Goal: Transaction & Acquisition: Purchase product/service

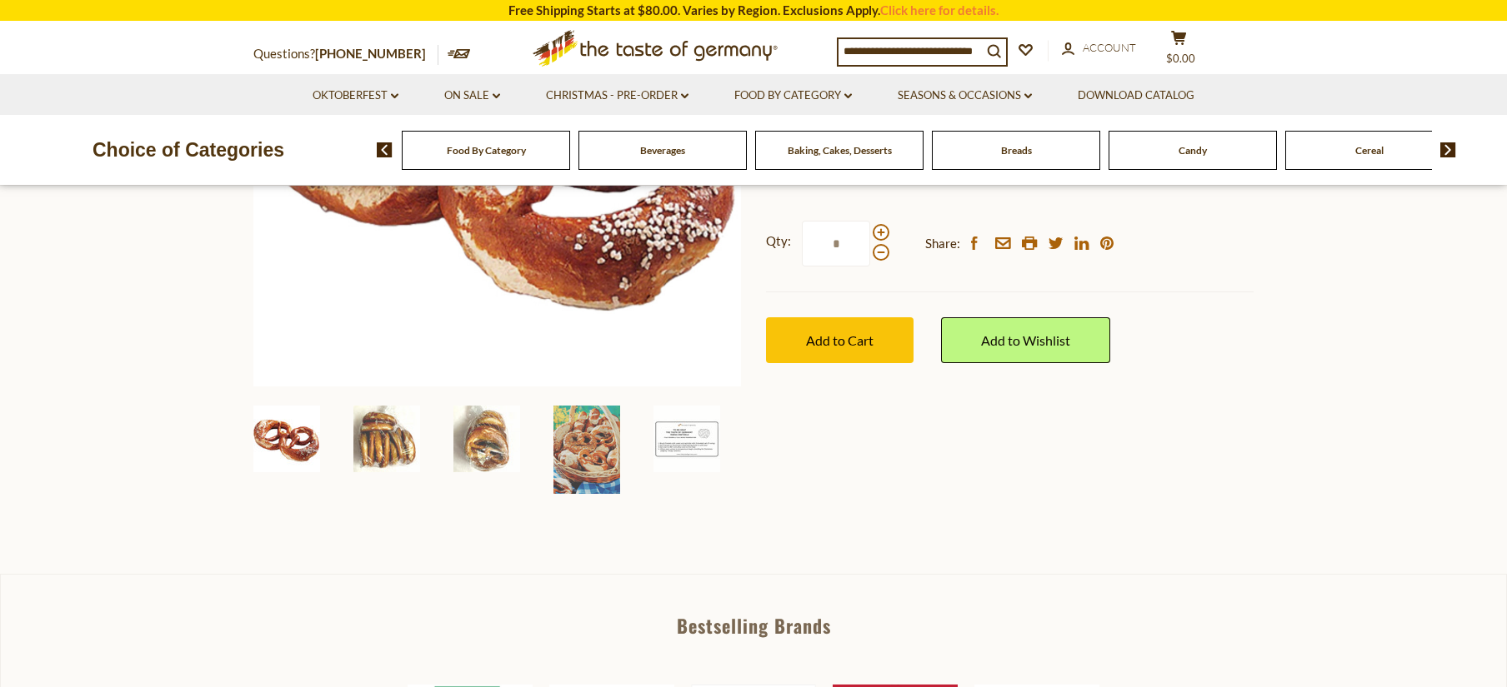
scroll to position [385, 0]
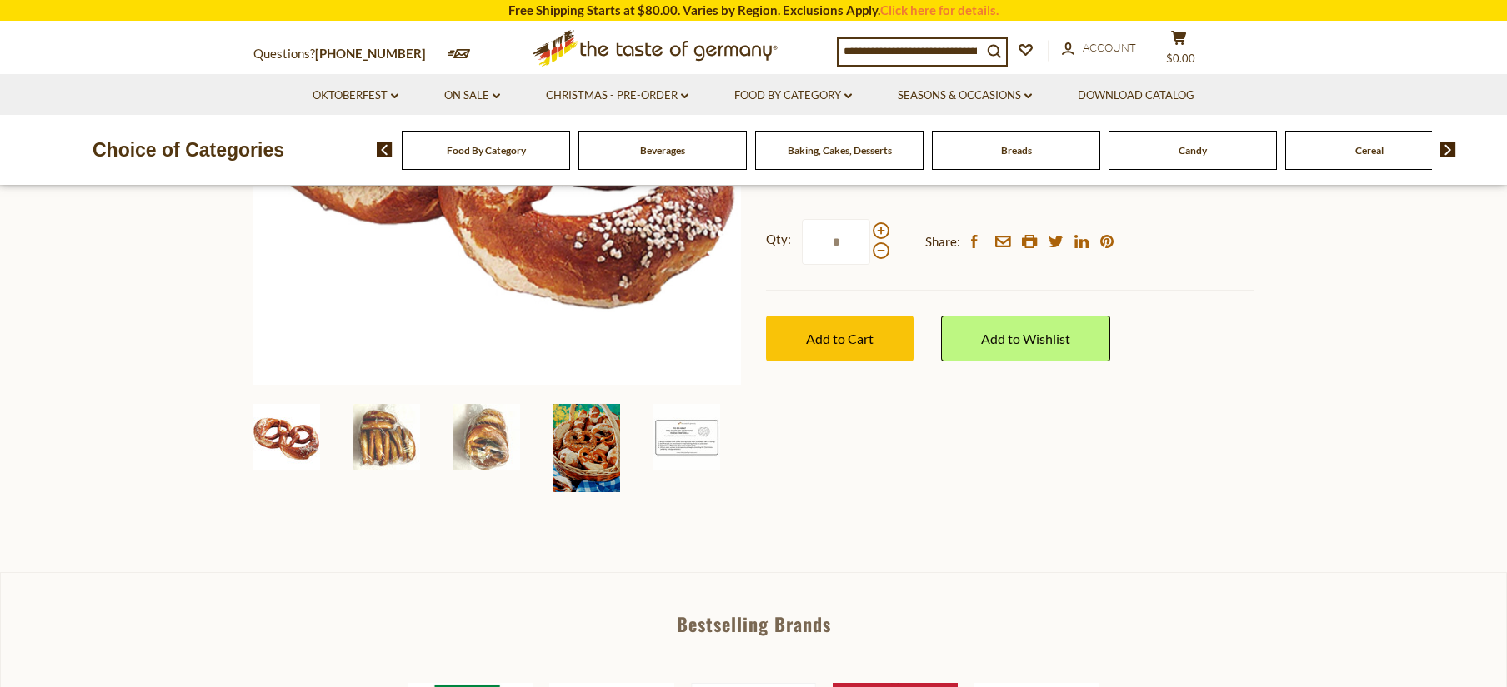
click at [566, 450] on img at bounding box center [586, 448] width 67 height 88
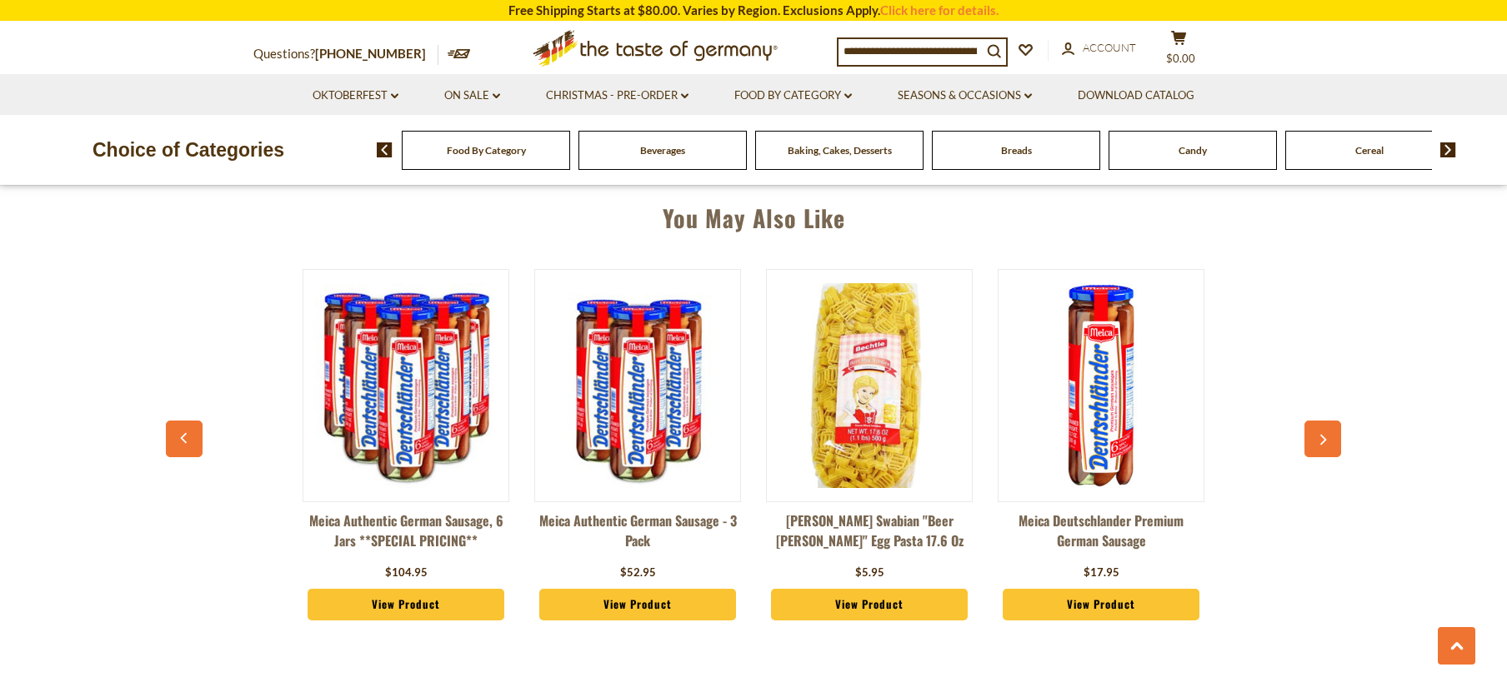
scroll to position [1344, 0]
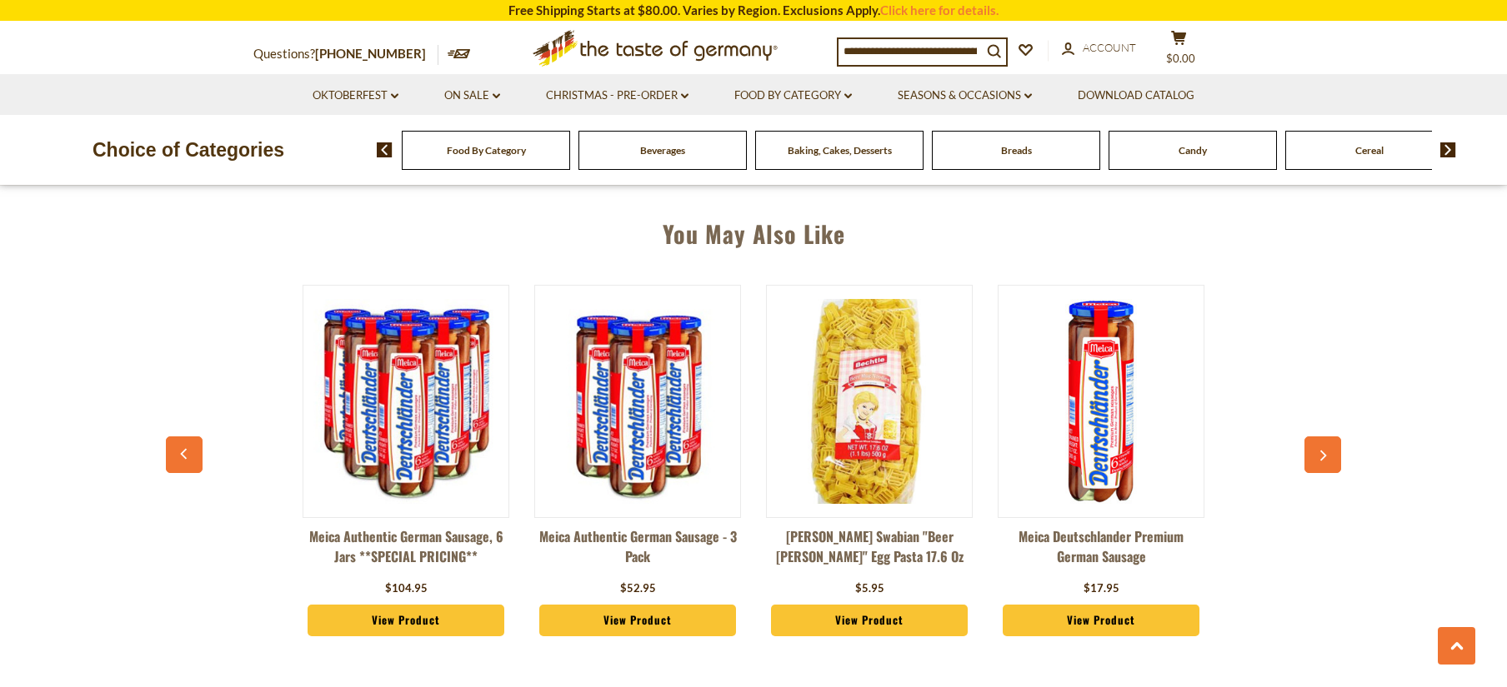
click at [1317, 445] on button "button" at bounding box center [1322, 455] width 37 height 37
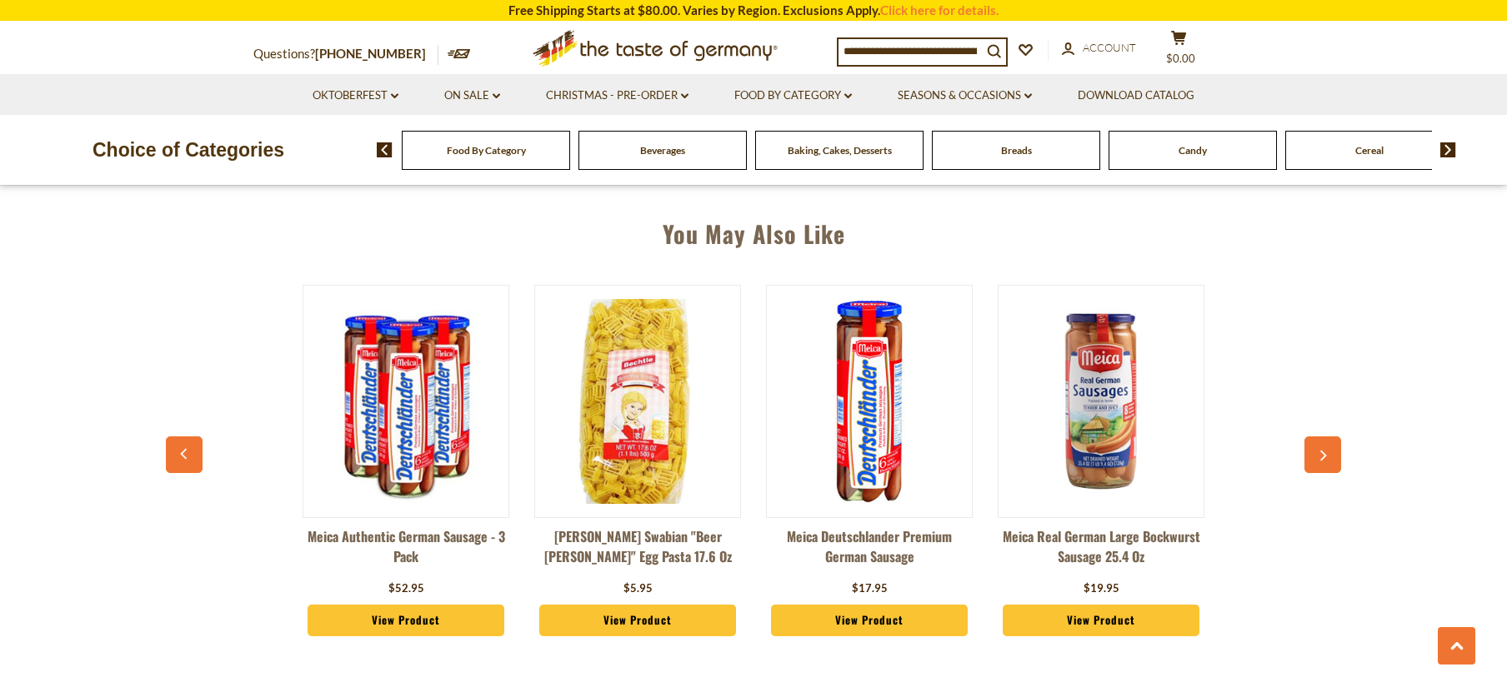
click at [1317, 445] on button "button" at bounding box center [1322, 455] width 37 height 37
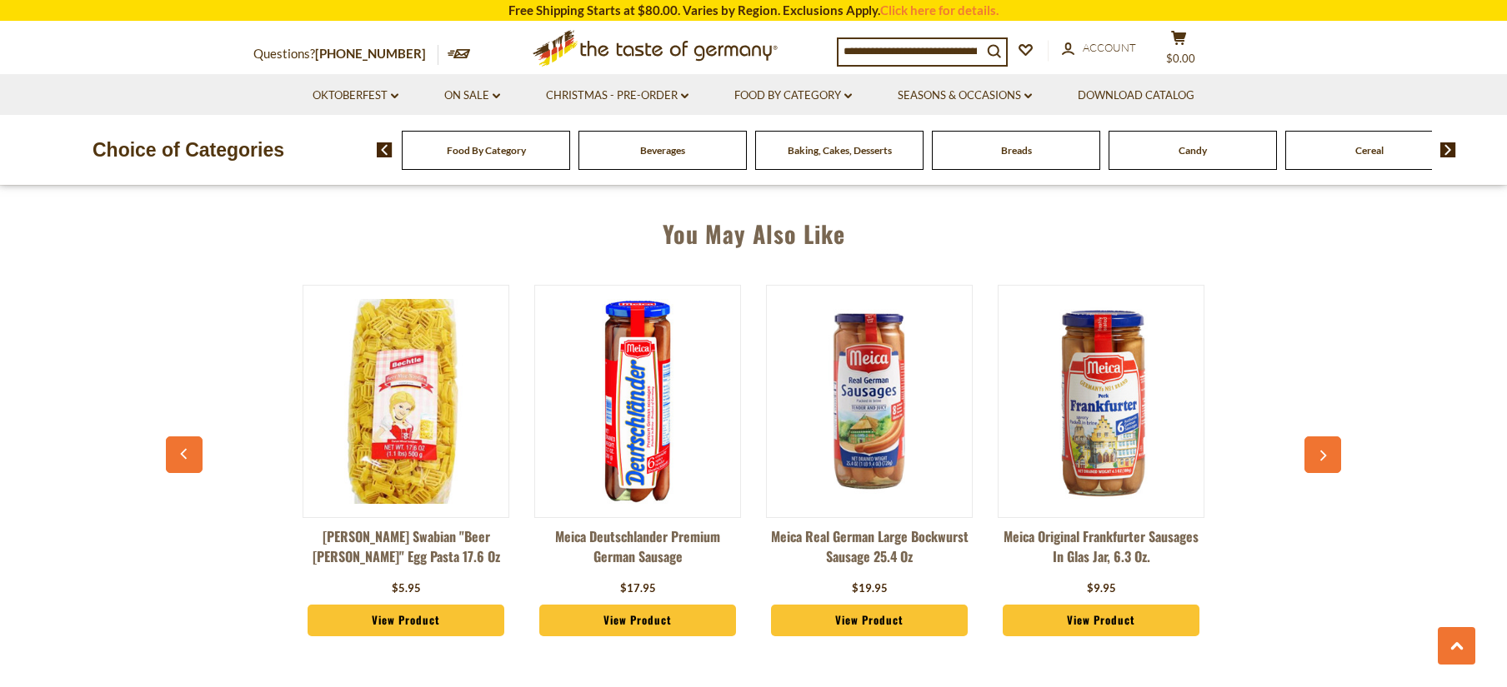
click at [1317, 445] on button "button" at bounding box center [1322, 455] width 37 height 37
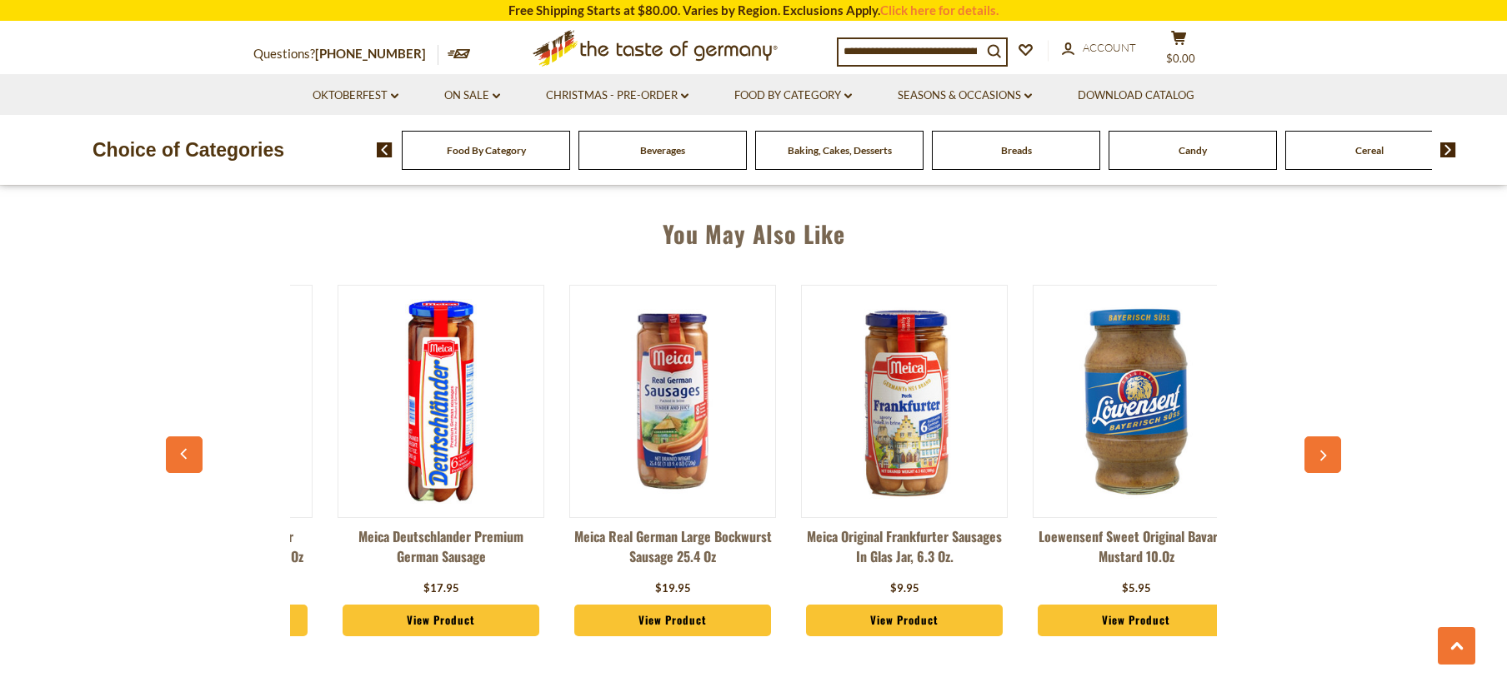
click at [1317, 445] on button "button" at bounding box center [1322, 455] width 37 height 37
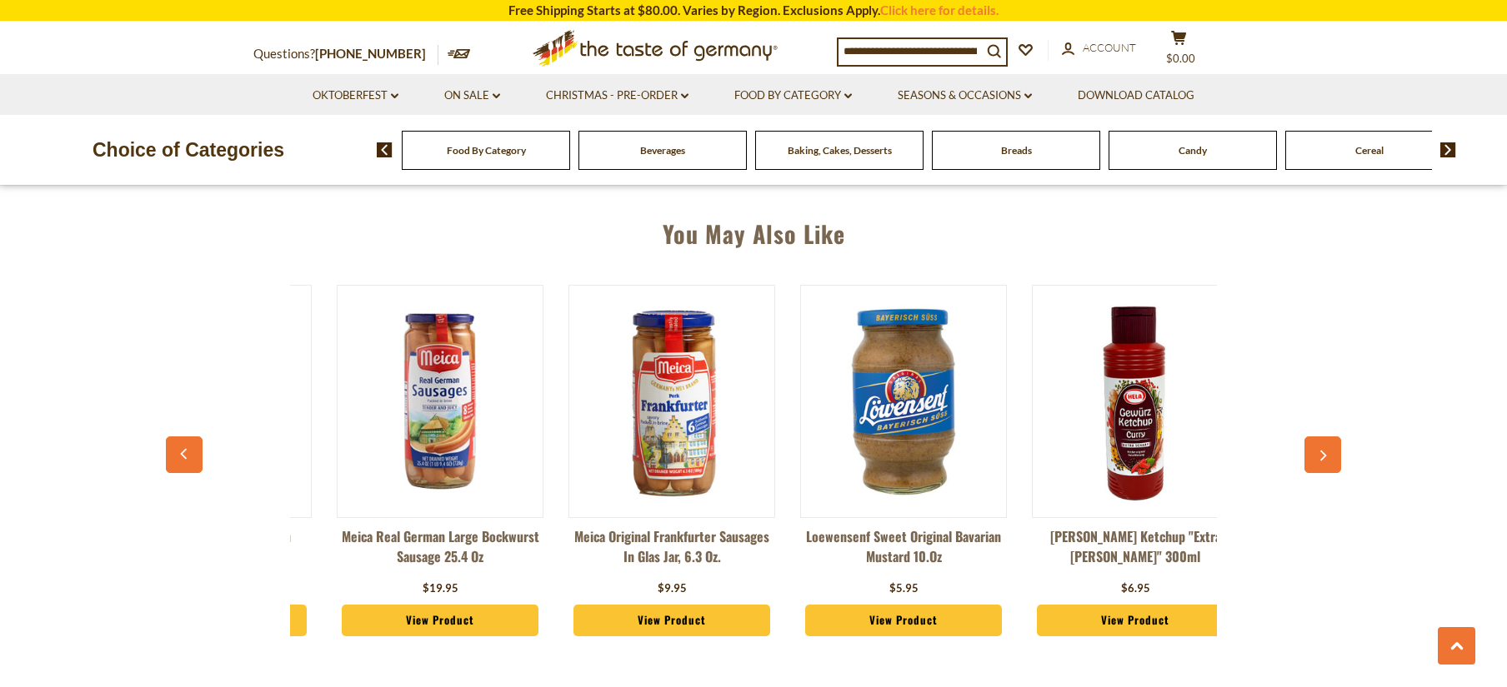
click at [1317, 445] on button "button" at bounding box center [1322, 455] width 37 height 37
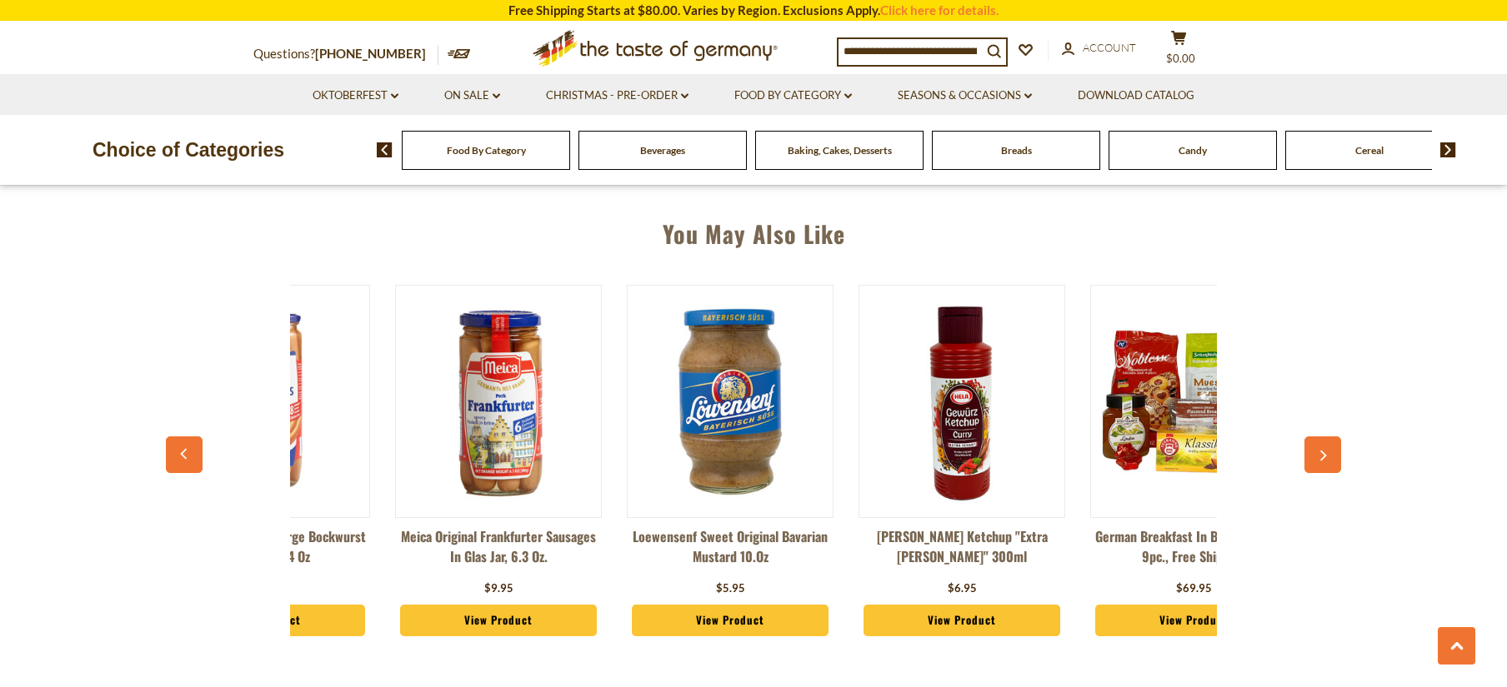
scroll to position [0, 1135]
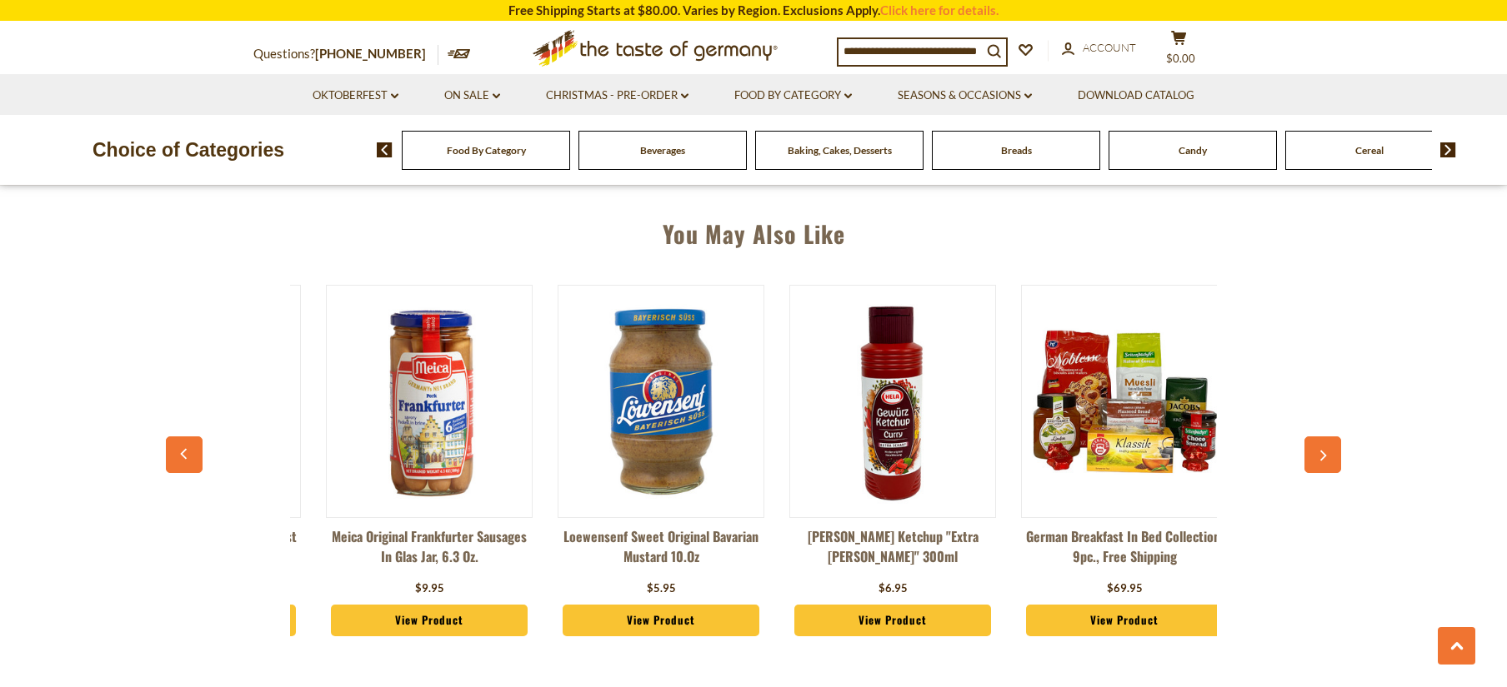
click at [1318, 445] on button "button" at bounding box center [1322, 455] width 37 height 37
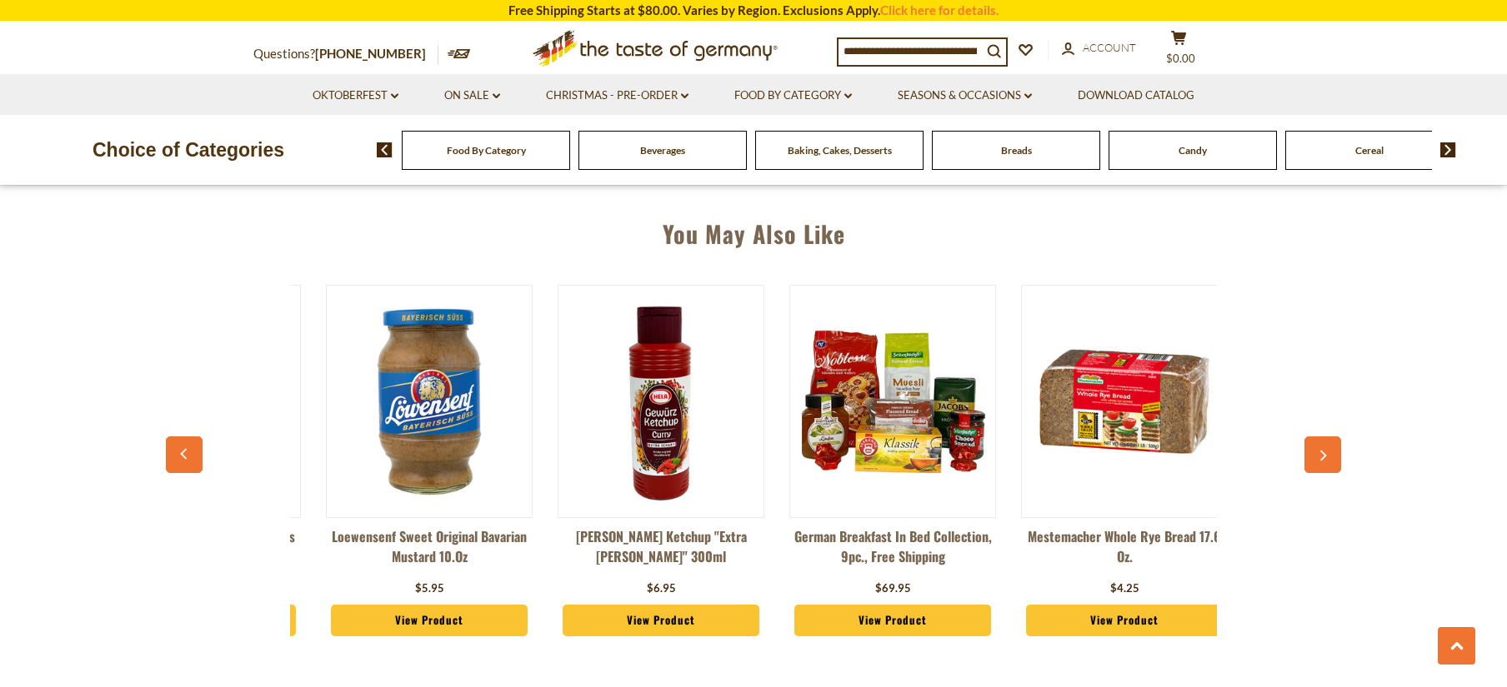
click at [1318, 445] on button "button" at bounding box center [1322, 455] width 37 height 37
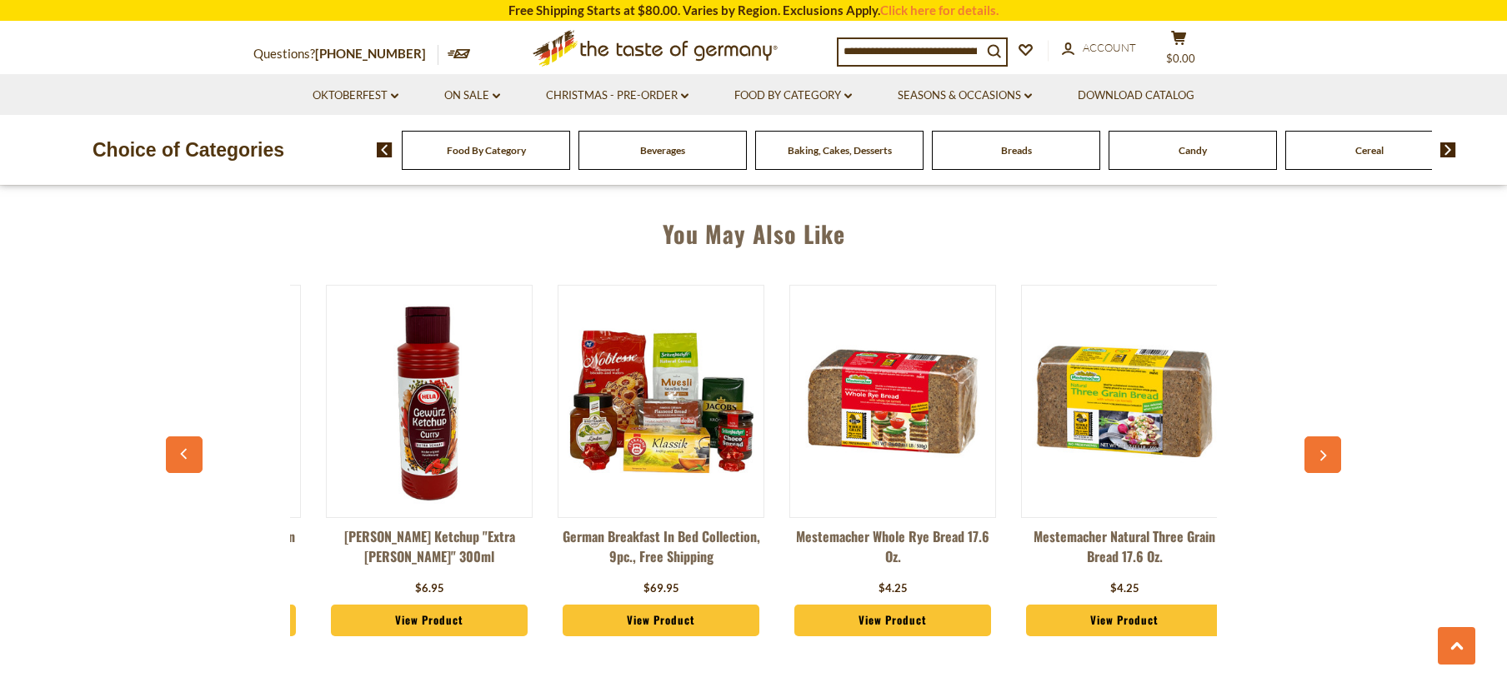
click at [1318, 445] on button "button" at bounding box center [1322, 455] width 37 height 37
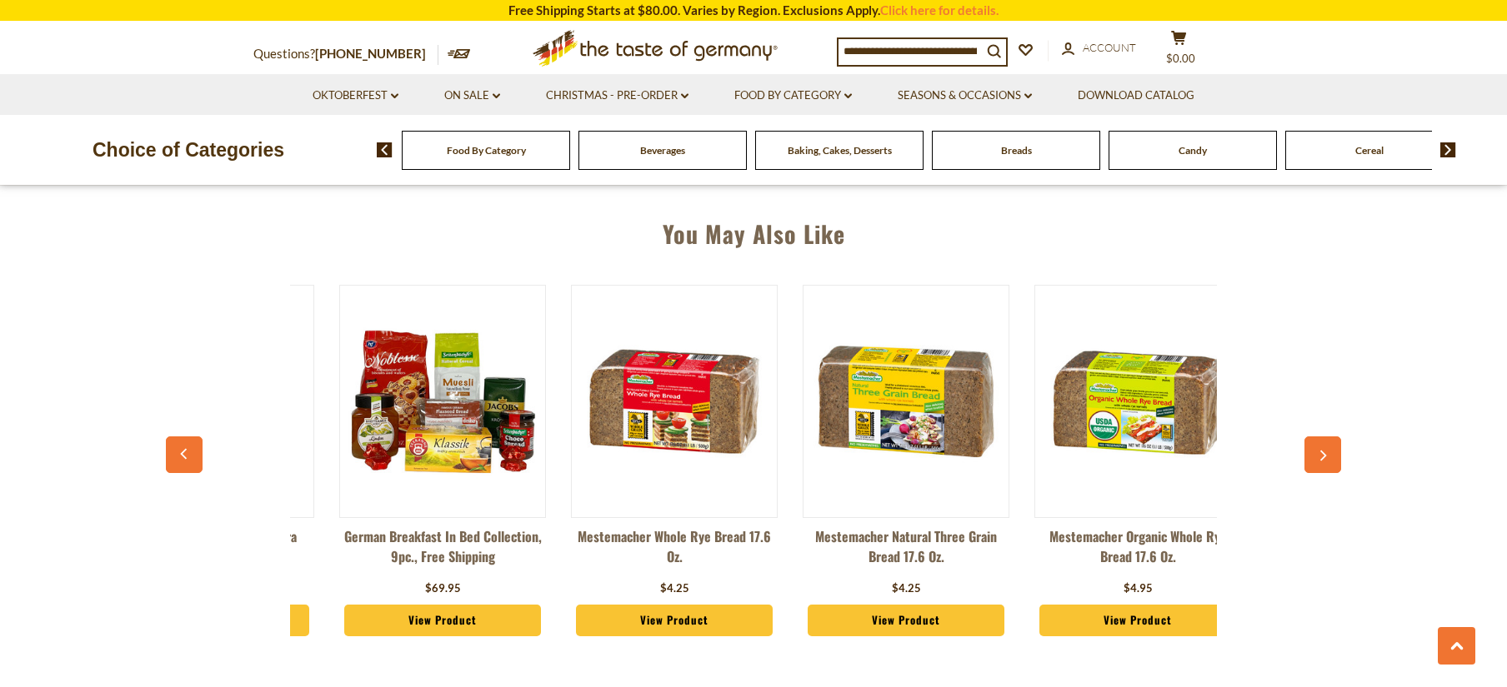
scroll to position [0, 1830]
